Goal: Information Seeking & Learning: Check status

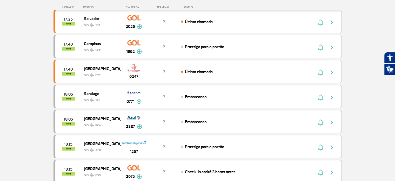
scroll to position [208, 0]
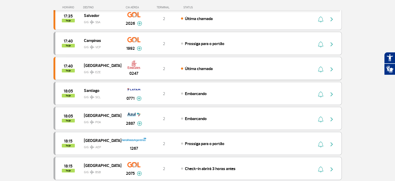
click at [332, 69] on img "button" at bounding box center [332, 69] width 6 height 6
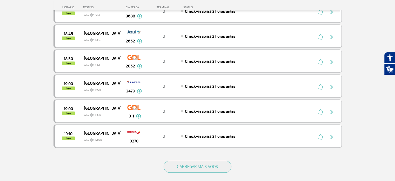
scroll to position [442, 0]
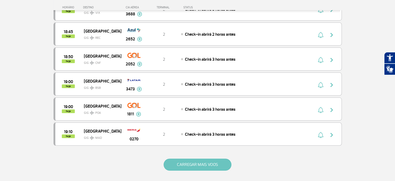
click at [201, 161] on button "CARREGAR MAIS VOOS" at bounding box center [198, 164] width 68 height 12
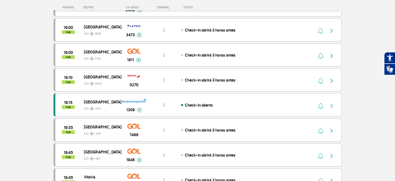
scroll to position [494, 0]
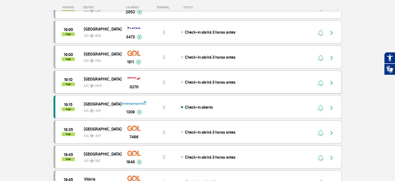
click at [333, 80] on img "button" at bounding box center [332, 83] width 6 height 6
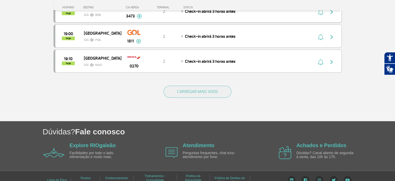
scroll to position [519, 0]
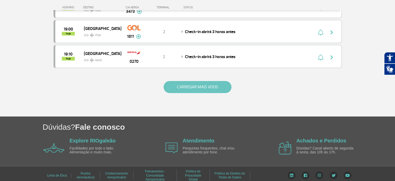
click at [197, 81] on button "CARREGAR MAIS VOOS" at bounding box center [198, 87] width 68 height 12
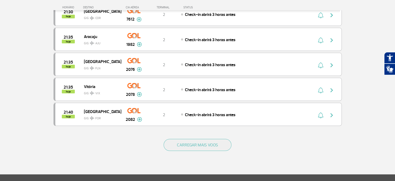
scroll to position [961, 0]
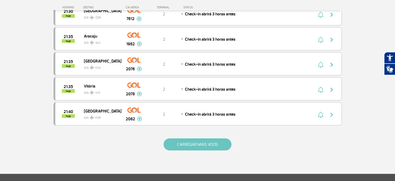
click at [192, 138] on button "CARREGAR MAIS VOOS" at bounding box center [198, 144] width 68 height 12
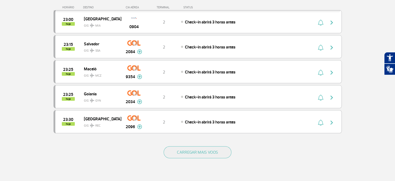
scroll to position [1454, 0]
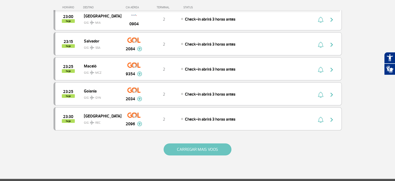
click at [206, 143] on button "CARREGAR MAIS VOOS" at bounding box center [198, 149] width 68 height 12
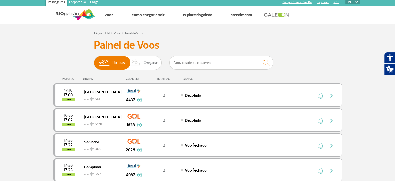
scroll to position [0, 0]
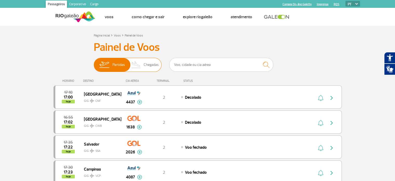
click at [154, 64] on span "Chegadas" at bounding box center [151, 65] width 15 height 14
click at [94, 62] on input "Partidas Chegadas" at bounding box center [94, 62] width 0 height 0
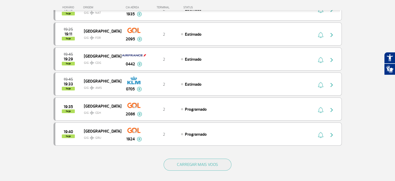
scroll to position [468, 0]
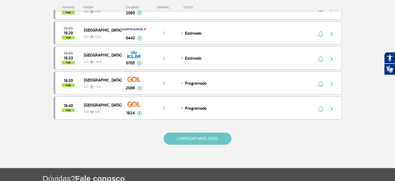
click at [187, 134] on button "CARREGAR MAIS VOOS" at bounding box center [198, 138] width 68 height 12
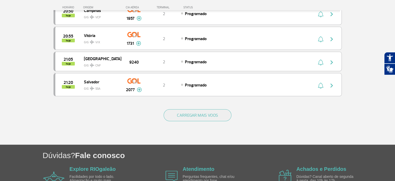
scroll to position [987, 0]
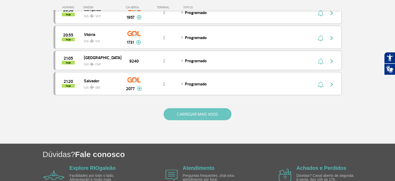
click at [184, 108] on button "CARREGAR MAIS VOOS" at bounding box center [198, 114] width 68 height 12
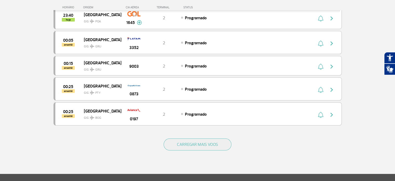
scroll to position [1455, 0]
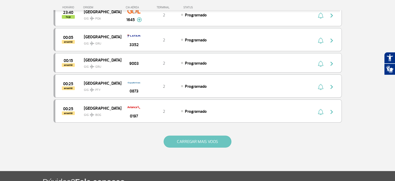
click at [189, 135] on button "CARREGAR MAIS VOOS" at bounding box center [198, 141] width 68 height 12
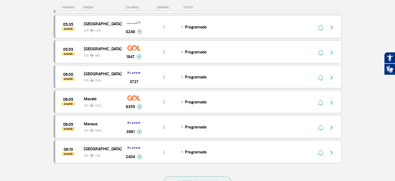
scroll to position [1923, 0]
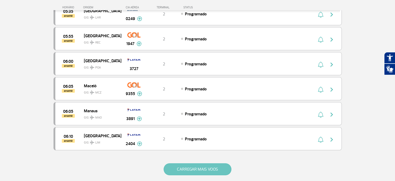
click at [178, 163] on button "CARREGAR MAIS VOOS" at bounding box center [198, 169] width 68 height 12
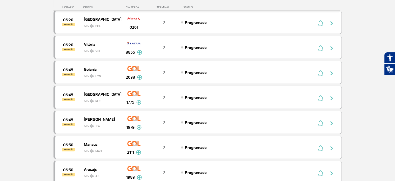
scroll to position [2104, 0]
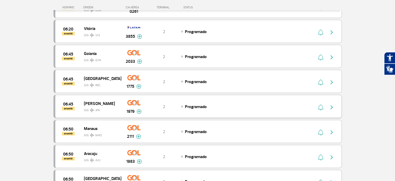
click at [137, 109] on img at bounding box center [139, 111] width 5 height 5
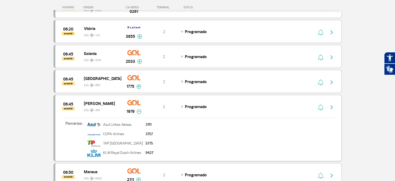
click at [333, 104] on img "button" at bounding box center [332, 107] width 6 height 6
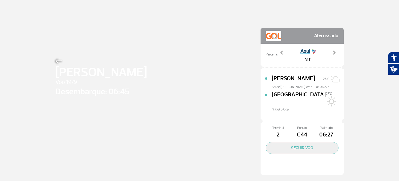
scroll to position [1, 0]
